Goal: Task Accomplishment & Management: Manage account settings

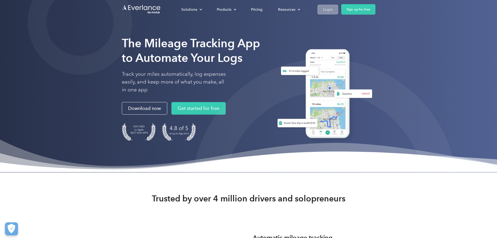
click at [333, 11] on div "Login" at bounding box center [328, 9] width 10 height 7
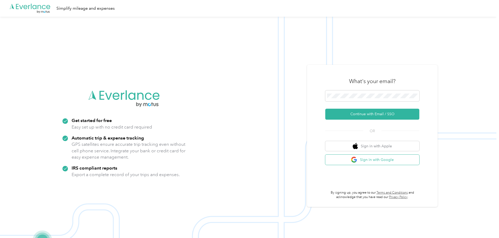
click at [367, 159] on button "Sign in with Google" at bounding box center [372, 160] width 94 height 10
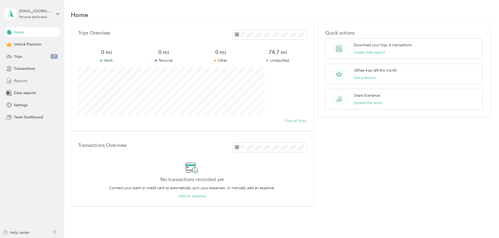
click at [23, 78] on div "Reports" at bounding box center [32, 80] width 55 height 9
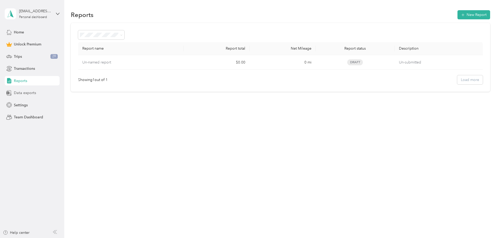
click at [21, 94] on span "Data exports" at bounding box center [25, 92] width 22 height 5
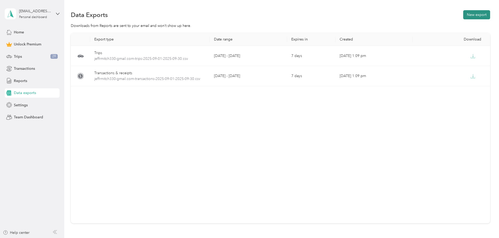
click at [463, 13] on button "New export" at bounding box center [476, 14] width 27 height 9
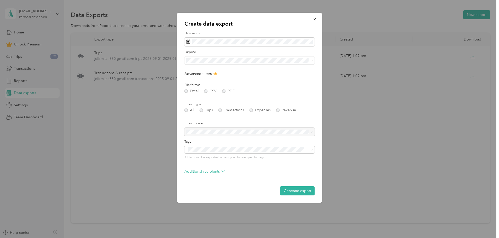
click at [205, 92] on div "Excel CSV PDF" at bounding box center [249, 91] width 130 height 4
click at [208, 44] on span at bounding box center [249, 42] width 130 height 9
click at [193, 71] on icon at bounding box center [193, 71] width 5 height 5
click at [197, 90] on div "1" at bounding box center [198, 90] width 7 height 7
click at [231, 72] on icon at bounding box center [229, 71] width 3 height 5
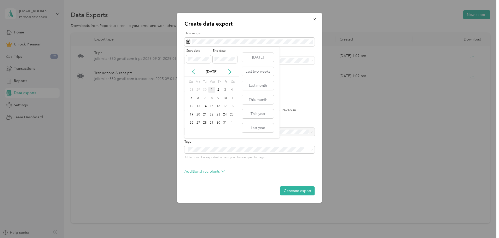
click at [211, 89] on div "1" at bounding box center [211, 90] width 7 height 7
click at [210, 132] on div at bounding box center [249, 132] width 130 height 8
click at [298, 132] on div at bounding box center [249, 132] width 130 height 8
click at [240, 78] on div "Work" at bounding box center [249, 78] width 123 height 5
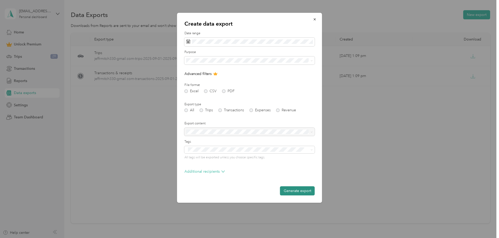
click at [291, 191] on button "Generate export" at bounding box center [297, 190] width 35 height 9
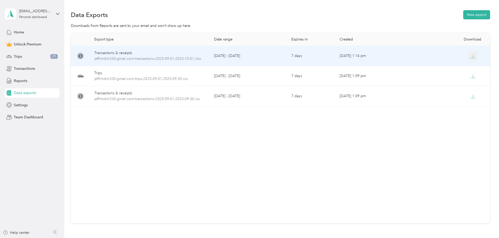
click at [468, 53] on button "button" at bounding box center [472, 55] width 9 height 9
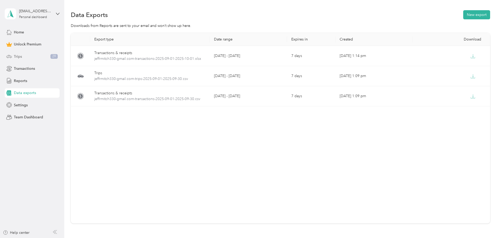
click at [20, 57] on span "Trips" at bounding box center [18, 56] width 8 height 5
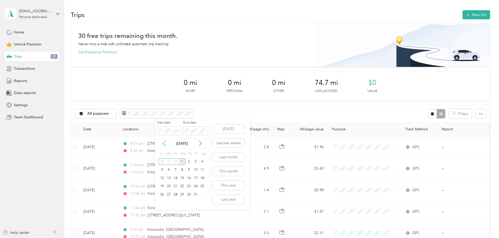
click at [164, 144] on icon at bounding box center [163, 143] width 5 height 5
click at [168, 162] on div "1" at bounding box center [168, 161] width 7 height 7
click at [201, 143] on icon at bounding box center [200, 143] width 3 height 5
click at [182, 160] on div "1" at bounding box center [182, 161] width 7 height 7
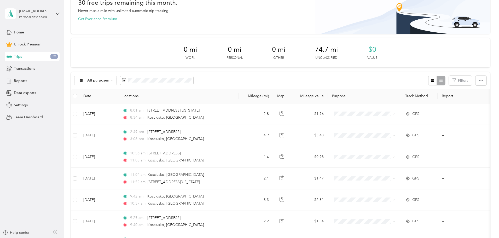
scroll to position [26, 0]
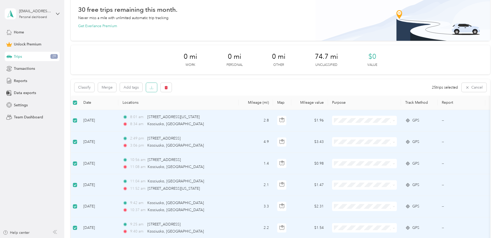
click at [153, 87] on icon "button" at bounding box center [152, 88] width 4 height 4
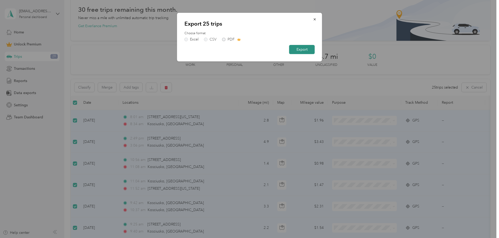
click at [296, 49] on button "Export" at bounding box center [302, 49] width 26 height 9
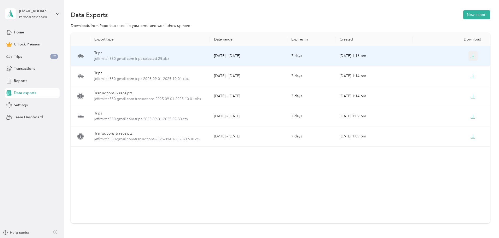
click at [470, 55] on icon "button" at bounding box center [472, 56] width 5 height 5
